Goal: Check status: Check status

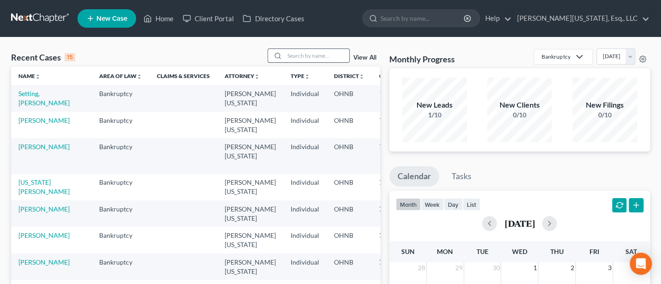
click at [320, 55] on input "search" at bounding box center [316, 55] width 65 height 13
type input "setting"
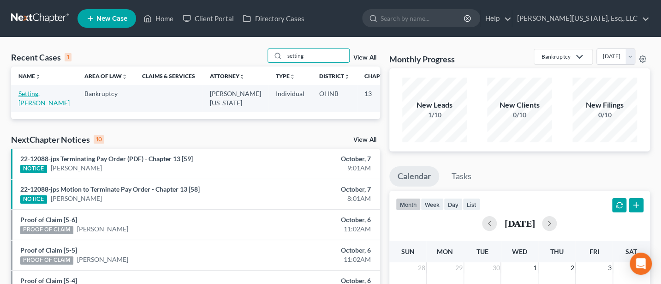
click at [27, 90] on link "Setting, [PERSON_NAME]" at bounding box center [43, 97] width 51 height 17
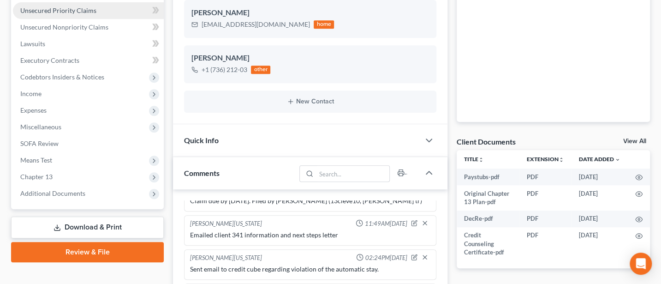
scroll to position [246, 0]
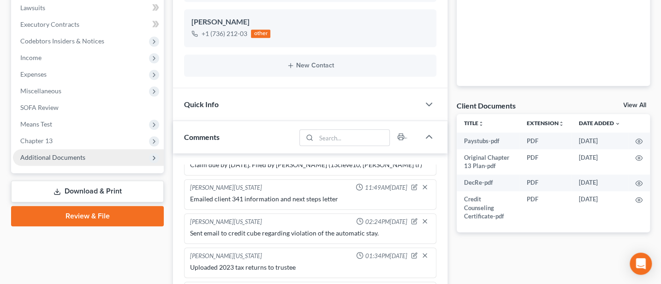
click at [64, 158] on span "Additional Documents" at bounding box center [52, 157] width 65 height 8
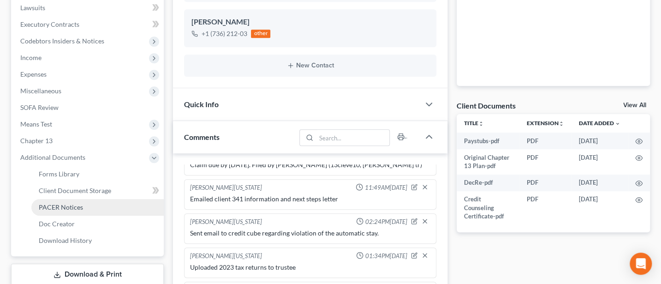
click at [80, 208] on span "PACER Notices" at bounding box center [61, 207] width 44 height 8
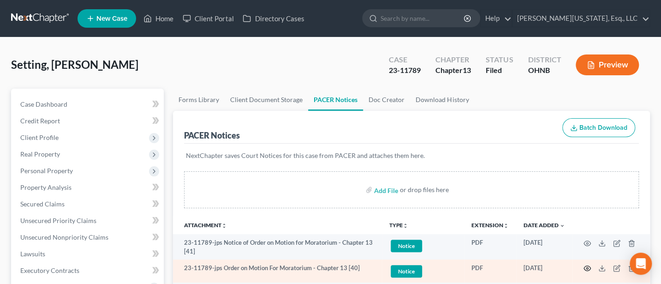
click at [586, 267] on circle "button" at bounding box center [587, 268] width 2 height 2
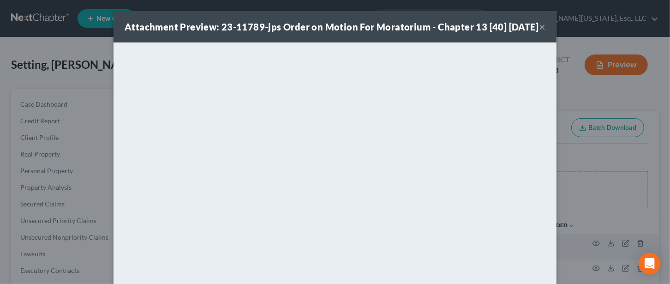
click at [539, 30] on button "×" at bounding box center [542, 26] width 6 height 11
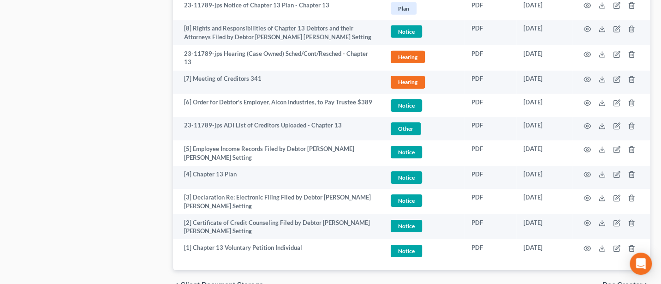
scroll to position [1553, 0]
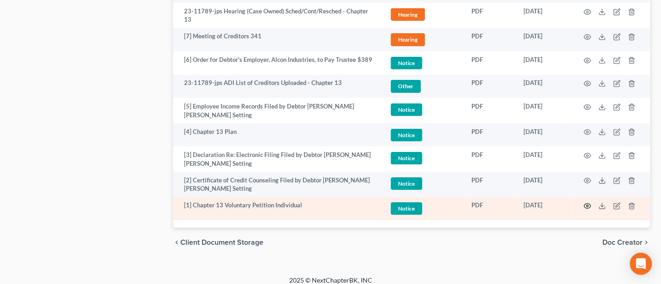
click at [588, 202] on icon "button" at bounding box center [586, 205] width 7 height 7
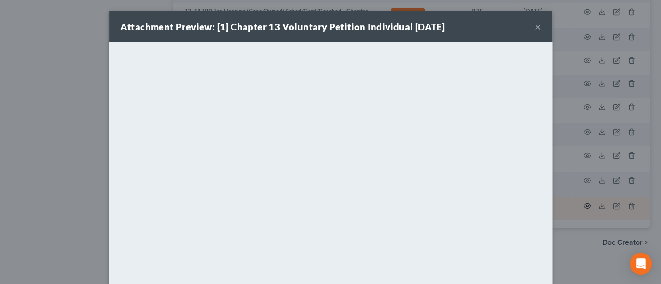
scroll to position [1551, 0]
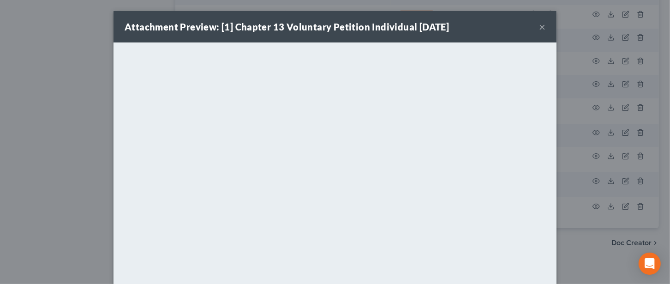
click at [539, 26] on button "×" at bounding box center [542, 26] width 6 height 11
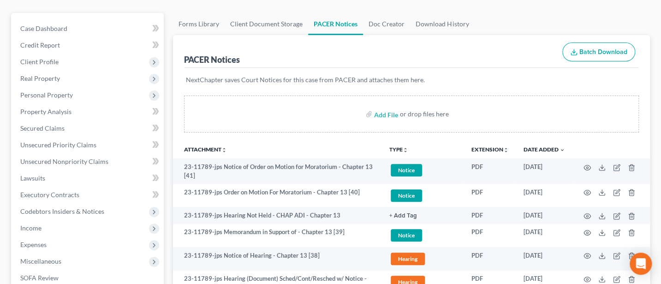
scroll to position [0, 0]
